Goal: Information Seeking & Learning: Find contact information

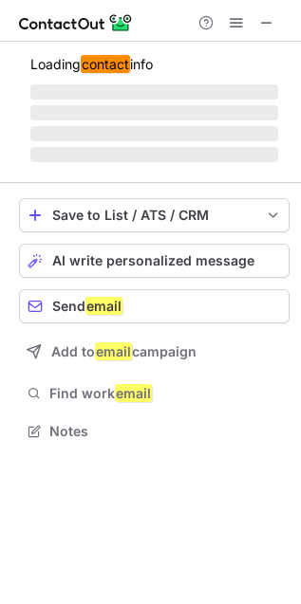
scroll to position [460, 301]
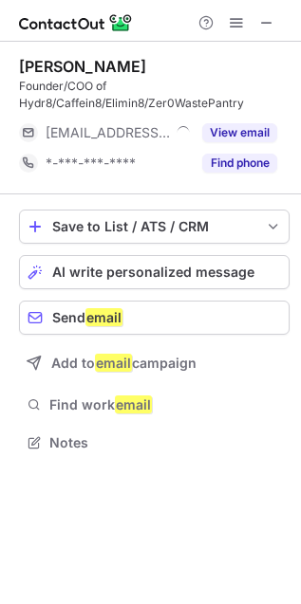
scroll to position [429, 301]
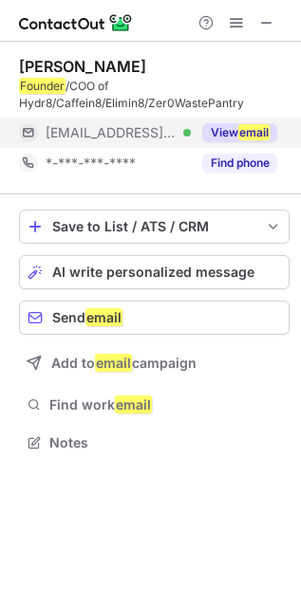
click at [234, 136] on button "View email" at bounding box center [239, 132] width 75 height 19
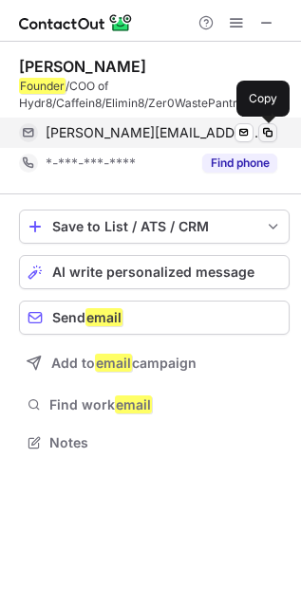
click at [269, 134] on span at bounding box center [267, 132] width 15 height 15
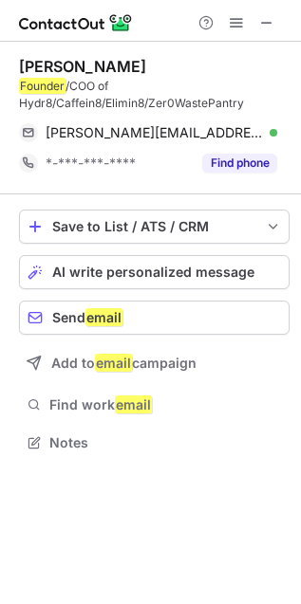
click at [48, 66] on div "Eric Saga" at bounding box center [82, 66] width 127 height 19
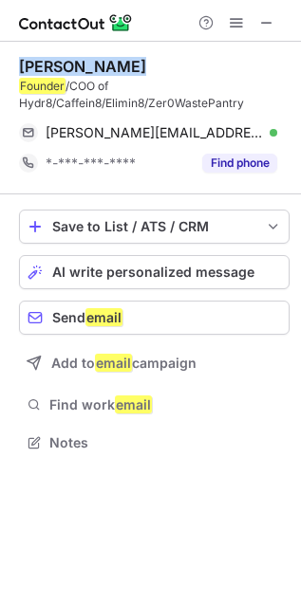
click at [48, 66] on div "Eric Saga" at bounding box center [82, 66] width 127 height 19
copy div "Eric Saga"
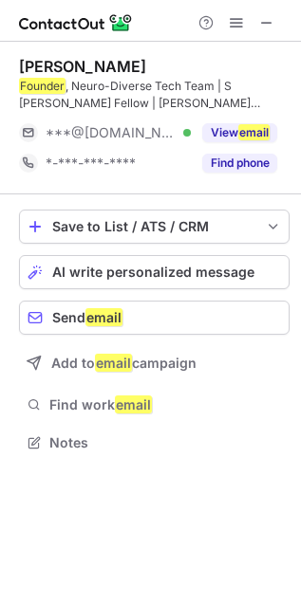
scroll to position [429, 301]
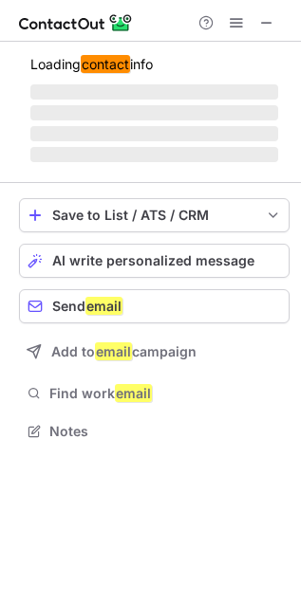
scroll to position [460, 301]
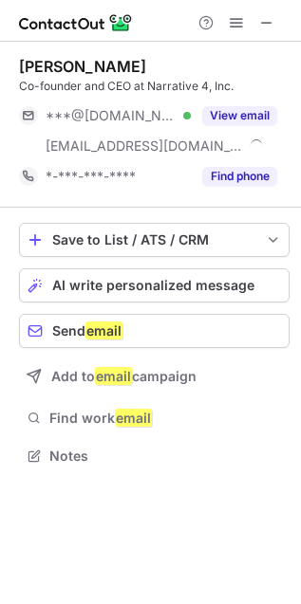
scroll to position [442, 301]
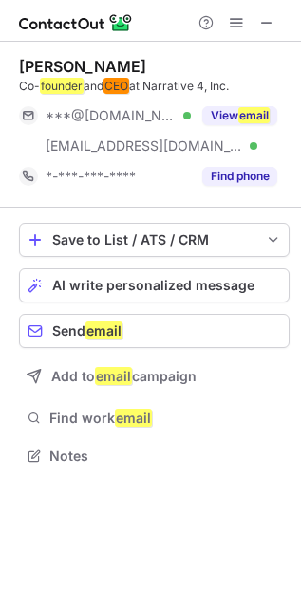
click at [29, 65] on div "[PERSON_NAME]" at bounding box center [82, 66] width 127 height 19
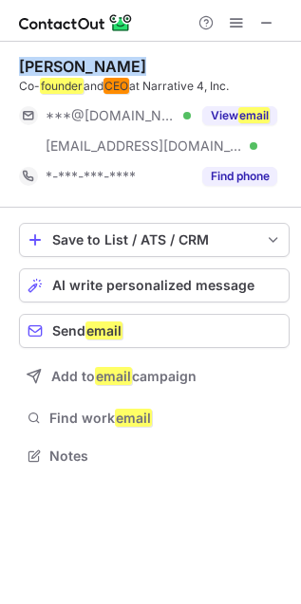
click at [29, 65] on div "[PERSON_NAME]" at bounding box center [82, 66] width 127 height 19
copy div "[PERSON_NAME]"
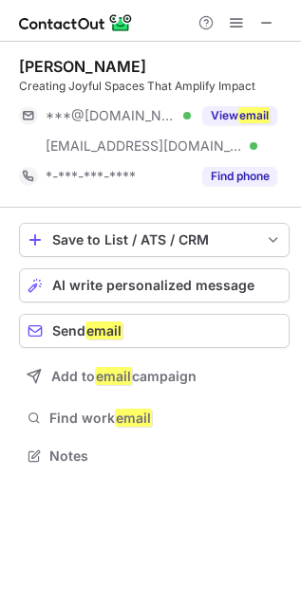
scroll to position [442, 301]
click at [27, 65] on div "[PERSON_NAME]" at bounding box center [82, 66] width 127 height 19
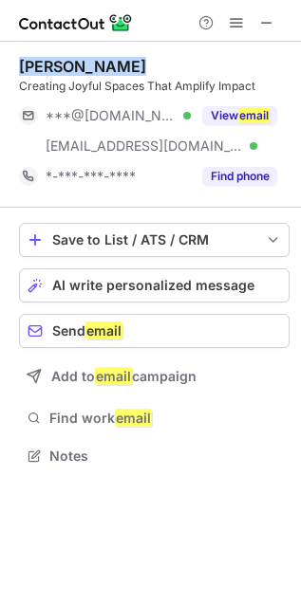
click at [27, 65] on div "[PERSON_NAME]" at bounding box center [82, 66] width 127 height 19
copy div "[PERSON_NAME]"
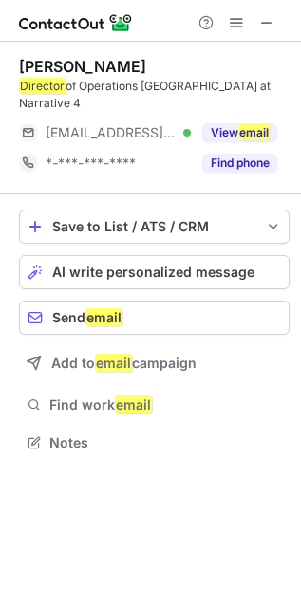
scroll to position [9, 9]
click at [23, 63] on div "[PERSON_NAME]" at bounding box center [82, 66] width 127 height 19
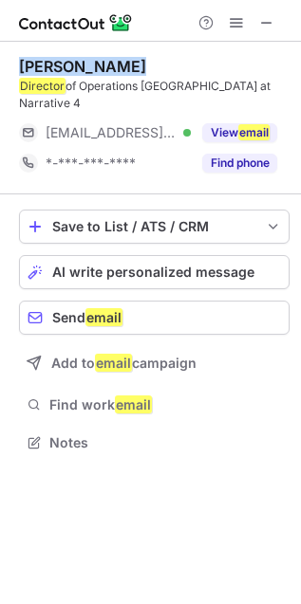
click at [23, 63] on div "[PERSON_NAME]" at bounding box center [82, 66] width 127 height 19
copy div "[PERSON_NAME]"
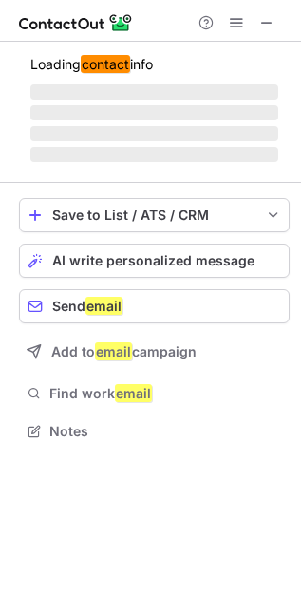
scroll to position [460, 301]
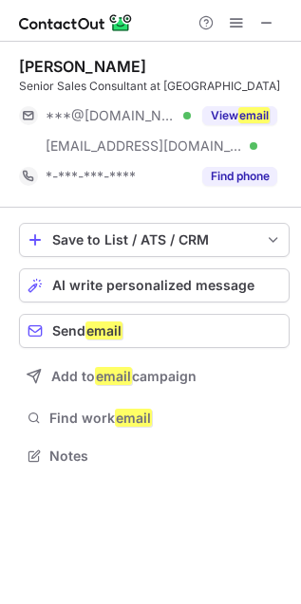
click at [34, 65] on div "Mike Simpkins" at bounding box center [82, 66] width 127 height 19
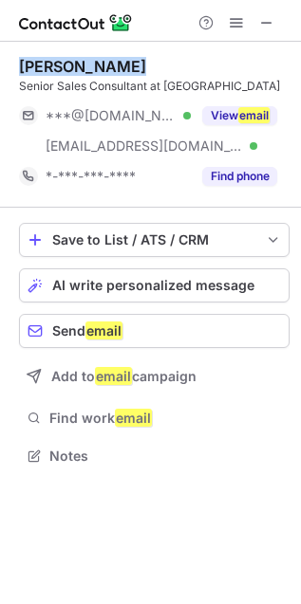
click at [34, 65] on div "Mike Simpkins" at bounding box center [82, 66] width 127 height 19
copy div "Mike Simpkins"
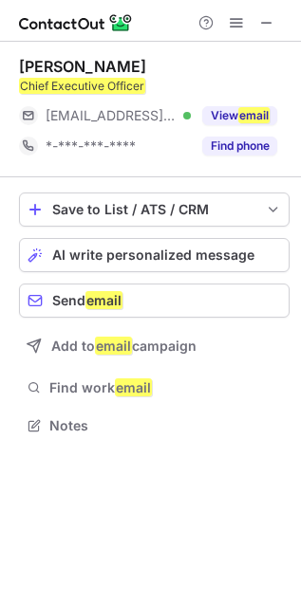
scroll to position [411, 301]
click at [30, 73] on div "[PERSON_NAME]" at bounding box center [82, 66] width 127 height 19
click at [30, 73] on div "Waseem Riaz" at bounding box center [82, 66] width 127 height 19
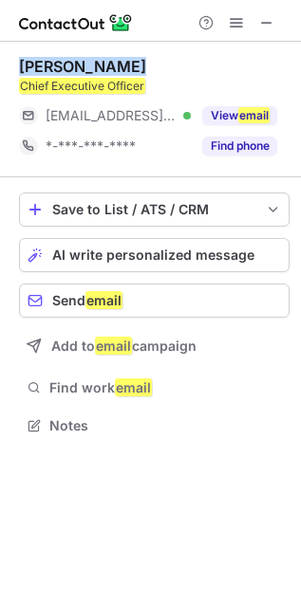
click at [30, 73] on div "Waseem Riaz" at bounding box center [82, 66] width 127 height 19
copy div "Waseem Riaz"
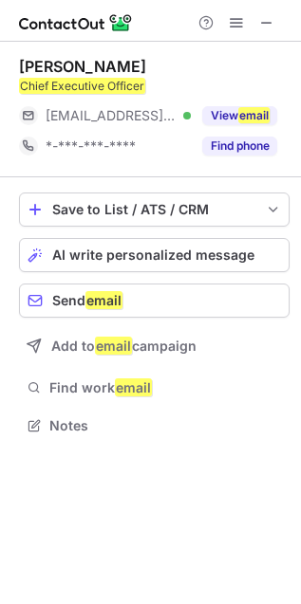
click at [65, 81] on em "Chief Executive Officer" at bounding box center [82, 86] width 126 height 16
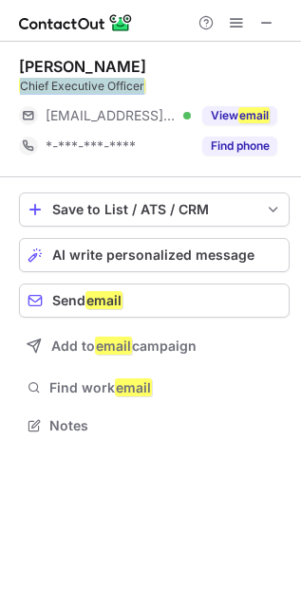
click at [65, 81] on em "Chief Executive Officer" at bounding box center [82, 86] width 126 height 16
copy div "Chief Executive Officer"
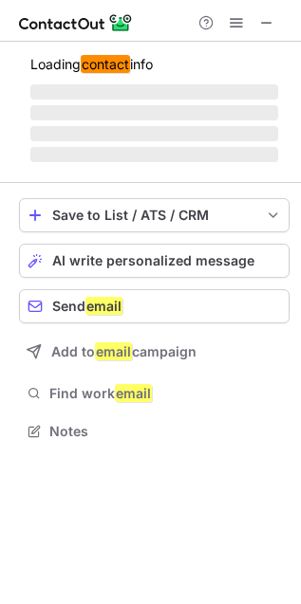
scroll to position [429, 301]
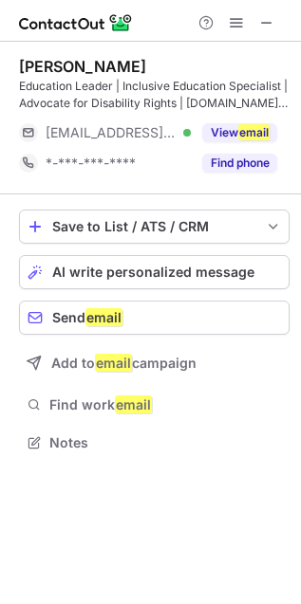
click at [31, 67] on div "Arafa Jamal" at bounding box center [82, 66] width 127 height 19
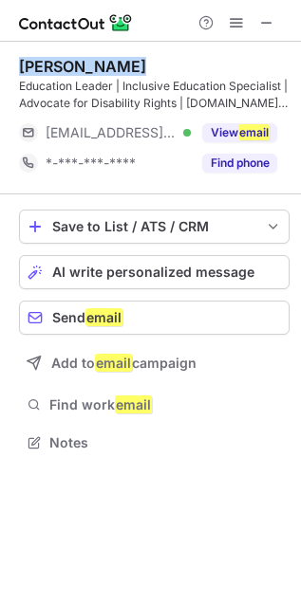
click at [31, 67] on div "Arafa Jamal" at bounding box center [82, 66] width 127 height 19
copy div "Arafa Jamal"
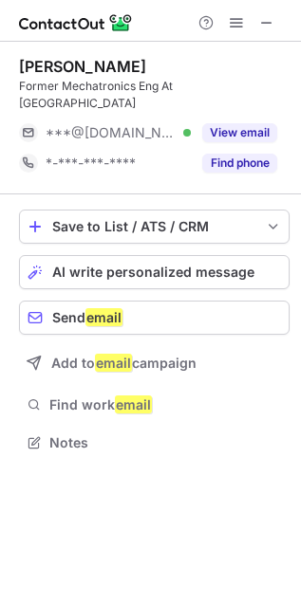
scroll to position [9, 9]
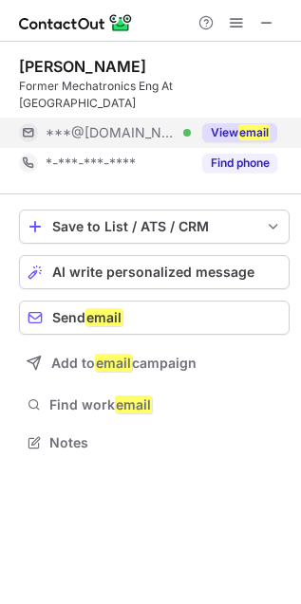
click at [216, 123] on button "View email" at bounding box center [239, 132] width 75 height 19
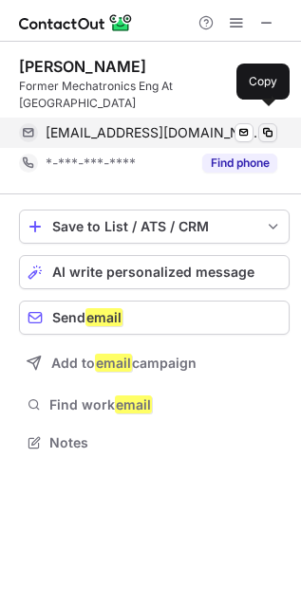
click at [273, 125] on span at bounding box center [267, 132] width 15 height 15
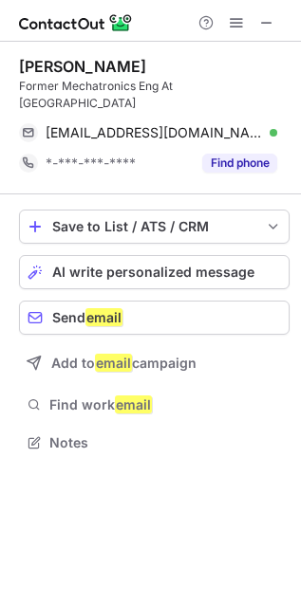
click at [72, 58] on div "Priya Sangeeth" at bounding box center [82, 66] width 127 height 19
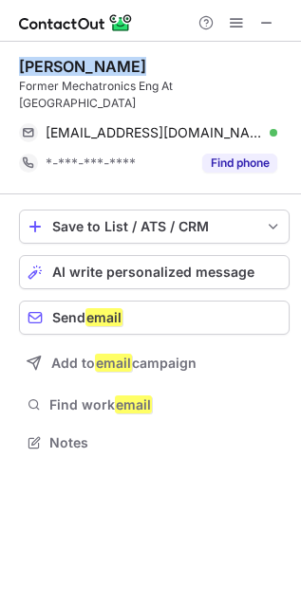
click at [72, 58] on div "Priya Sangeeth" at bounding box center [82, 66] width 127 height 19
copy div "Priya Sangeeth"
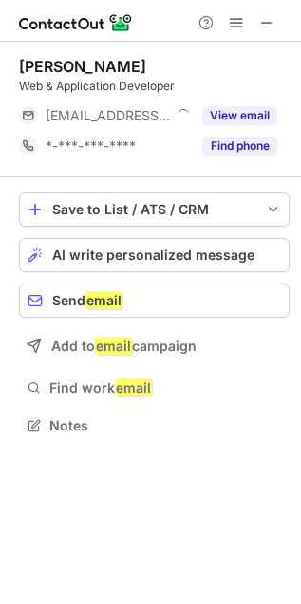
scroll to position [9, 9]
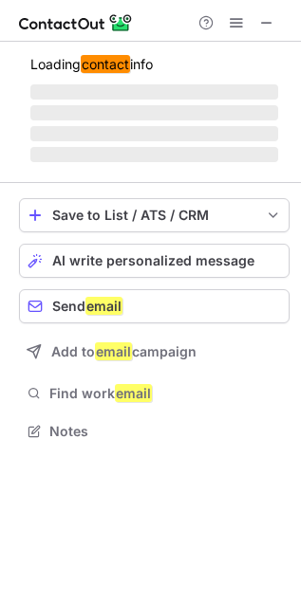
scroll to position [460, 301]
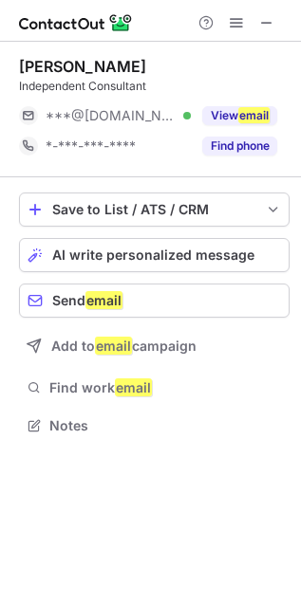
scroll to position [411, 301]
click at [53, 60] on div "Stephanie Amann" at bounding box center [82, 66] width 127 height 19
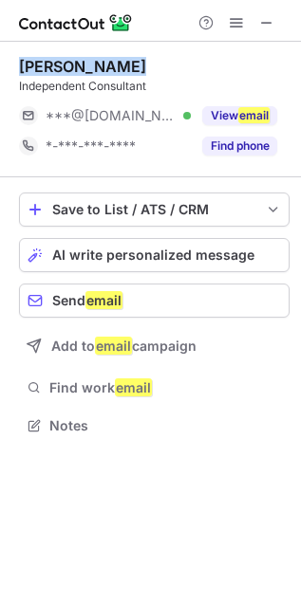
click at [53, 60] on div "Stephanie Amann" at bounding box center [82, 66] width 127 height 19
copy div "Stephanie Amann"
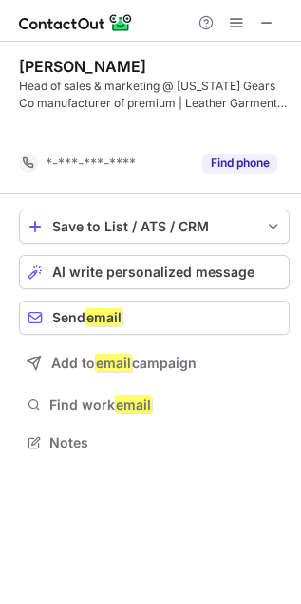
scroll to position [399, 301]
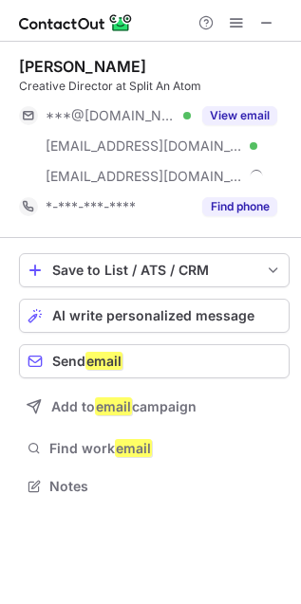
scroll to position [472, 301]
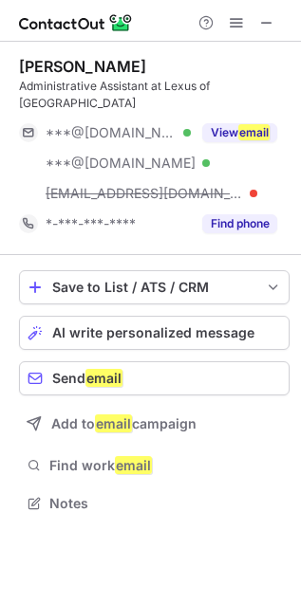
scroll to position [472, 301]
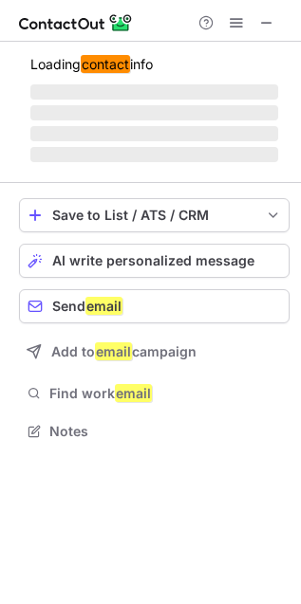
scroll to position [442, 301]
